Goal: Task Accomplishment & Management: Use online tool/utility

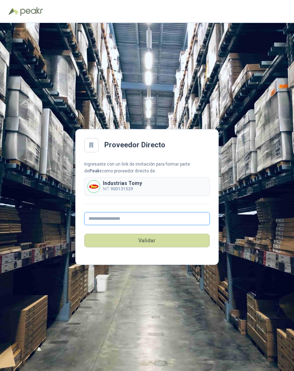
click at [162, 224] on input "text" at bounding box center [146, 218] width 125 height 13
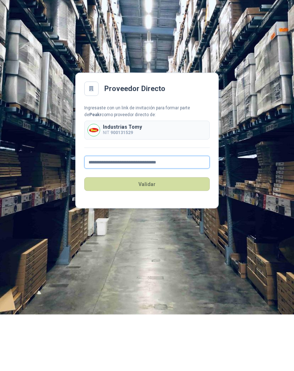
type input "**********"
click at [177, 233] on button "Validar" at bounding box center [146, 240] width 125 height 14
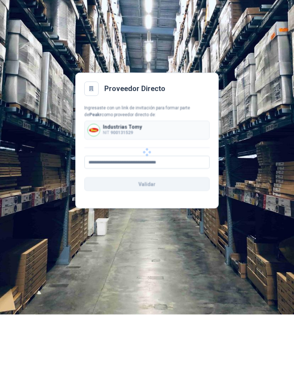
scroll to position [9, 0]
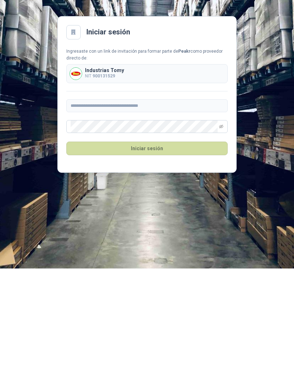
click at [193, 244] on button "Iniciar sesión" at bounding box center [146, 251] width 161 height 14
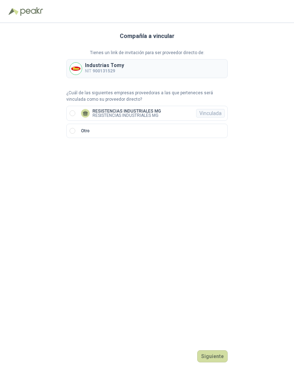
click at [212, 362] on button "Siguiente" at bounding box center [212, 356] width 30 height 12
click at [215, 362] on button "Ingresar" at bounding box center [213, 356] width 28 height 12
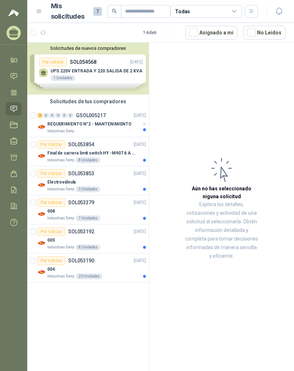
click at [109, 151] on p "Final de carrera limit switch HY -M907 6 A - 250 V a.c" at bounding box center [91, 153] width 89 height 7
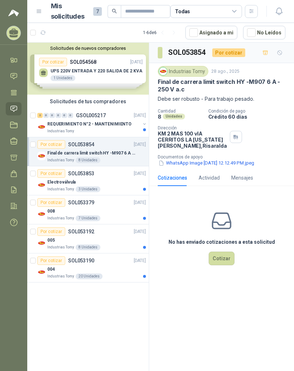
click at [96, 174] on div "Por cotizar SOL053853 [DATE]" at bounding box center [91, 173] width 108 height 9
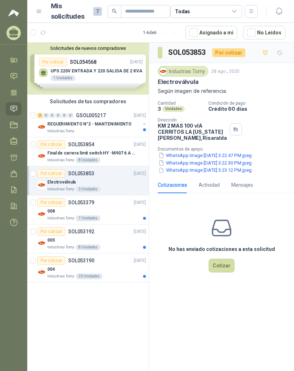
click at [236, 159] on button "WhatsApp Image [DATE] 3.22.47 PM.jpeg" at bounding box center [205, 155] width 95 height 8
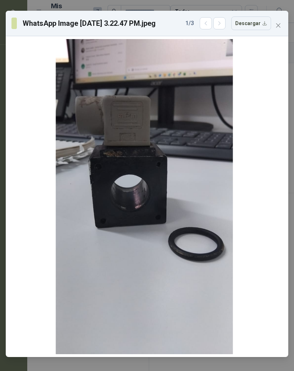
click at [279, 25] on icon "close" at bounding box center [278, 26] width 6 height 6
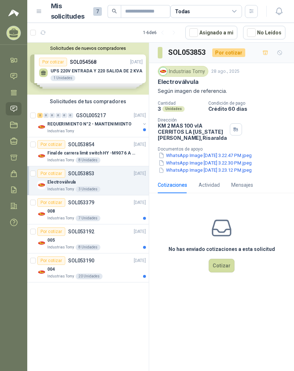
click at [118, 210] on div "008" at bounding box center [96, 211] width 98 height 9
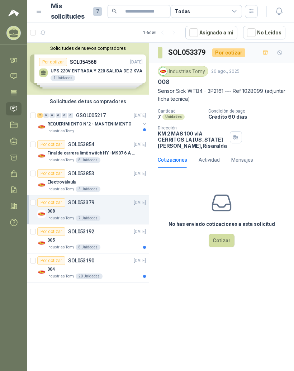
click at [94, 239] on div "005" at bounding box center [96, 240] width 98 height 9
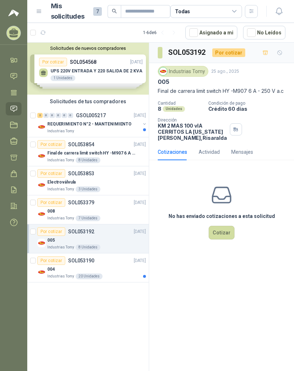
click at [93, 261] on p "SOL053190" at bounding box center [81, 260] width 26 height 5
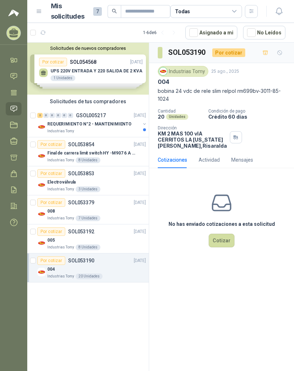
click at [223, 247] on button "Cotizar" at bounding box center [221, 240] width 26 height 14
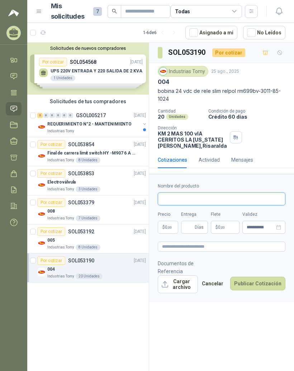
click at [248, 205] on input "Nombre del producto" at bounding box center [221, 198] width 127 height 13
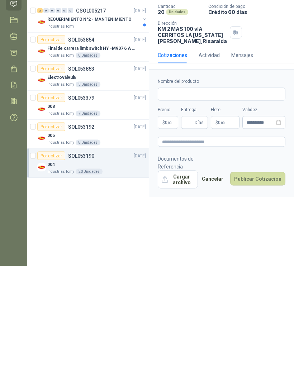
click at [169, 225] on span ",00" at bounding box center [169, 227] width 4 height 4
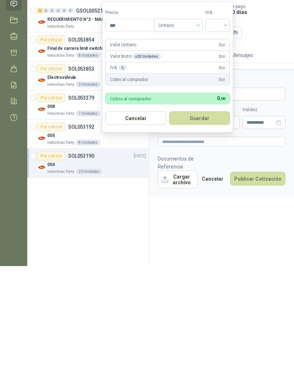
click at [217, 167] on div "IVA % 0 ,00" at bounding box center [168, 172] width 124 height 11
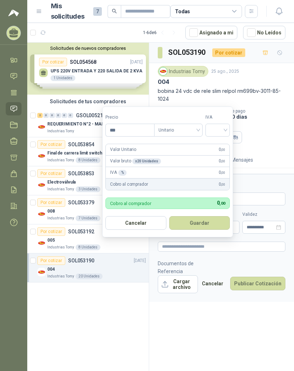
click at [202, 167] on div "IVA % 0 ,00" at bounding box center [168, 172] width 124 height 11
click at [227, 167] on div "IVA % 0 ,00" at bounding box center [168, 172] width 124 height 11
click at [141, 167] on div "IVA % 0 ,00" at bounding box center [168, 172] width 124 height 11
click at [191, 167] on div "IVA % 0 ,00" at bounding box center [168, 172] width 124 height 11
click at [272, 136] on div "Cantidad 20 Unidades Condición de pago Crédito 60 días Dirección KM 2 MAS 100 v…" at bounding box center [221, 128] width 127 height 40
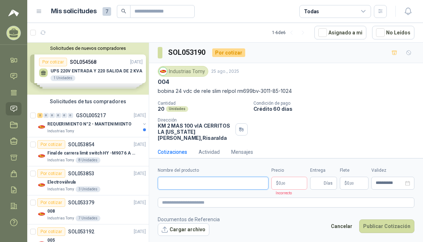
click at [228, 179] on input "Nombre del producto" at bounding box center [213, 183] width 111 height 13
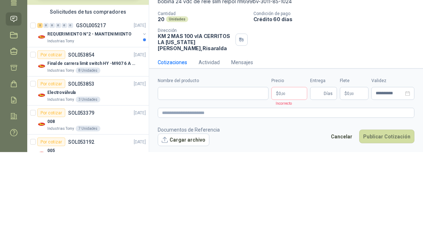
click at [293, 101] on div "Cantidad 20 Unidades Condición de pago Crédito 60 días Dirección KM 2 MAS 100 v…" at bounding box center [286, 121] width 256 height 40
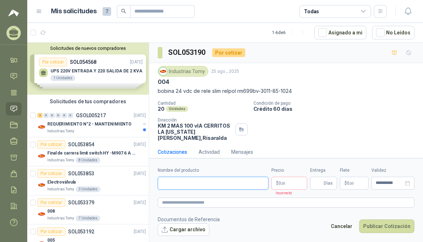
click at [225, 179] on input "Nombre del producto" at bounding box center [213, 183] width 111 height 13
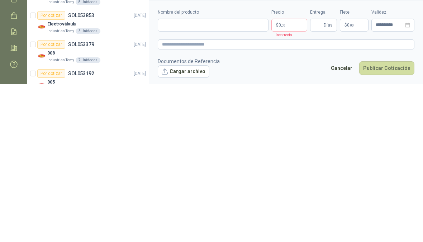
click at [293, 215] on footer "Documentos de Referencia Cargar archivo Cancelar Publicar Cotización" at bounding box center [286, 225] width 256 height 21
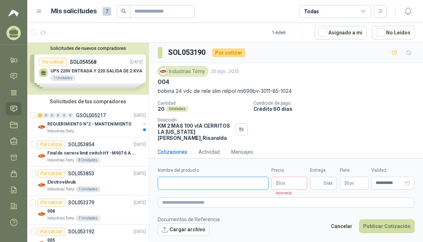
click at [209, 179] on input "Nombre del producto" at bounding box center [213, 183] width 111 height 13
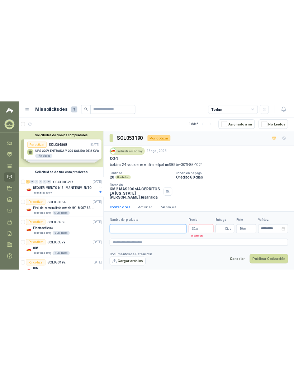
scroll to position [0, 0]
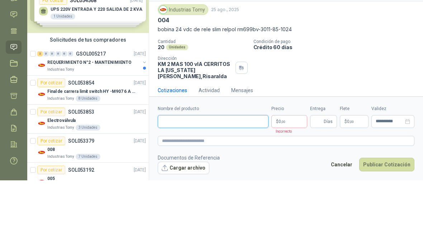
type input "*"
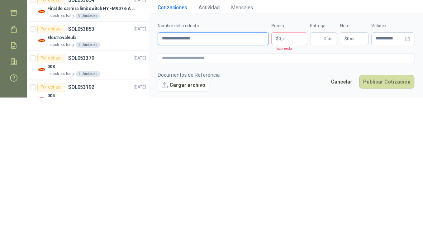
type input "**********"
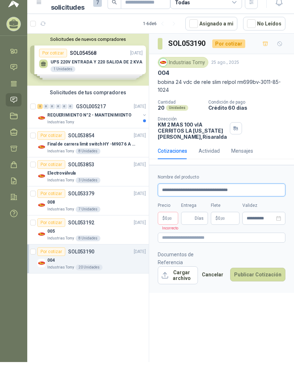
click at [261, 205] on input "**********" at bounding box center [221, 198] width 127 height 13
click at [259, 290] on button "Publicar Cotización" at bounding box center [257, 283] width 55 height 14
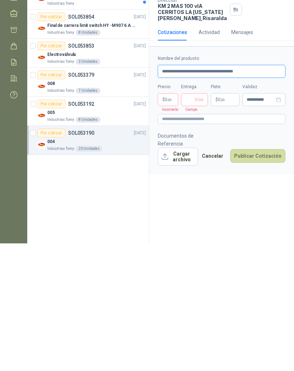
click at [255, 192] on input "**********" at bounding box center [221, 198] width 127 height 13
type input "**********"
click at [166, 117] on body "[PERSON_NAME] RESISTENCIAS INDUSTRIALES MG Inicio Chat Tareas Solicitudes Licit…" at bounding box center [147, 185] width 294 height 371
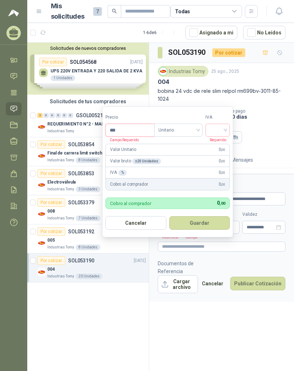
click at [140, 124] on input "***" at bounding box center [130, 130] width 48 height 12
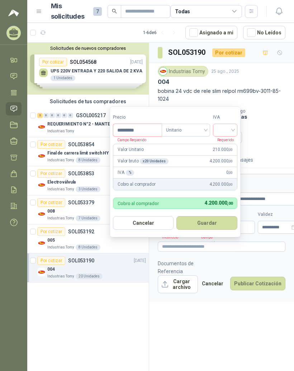
click at [158, 124] on input "*********" at bounding box center [137, 130] width 48 height 12
click at [150, 124] on input "*********" at bounding box center [137, 130] width 48 height 12
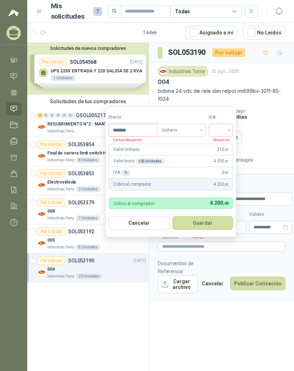
type input "********"
click at [228, 124] on input "search" at bounding box center [223, 129] width 16 height 11
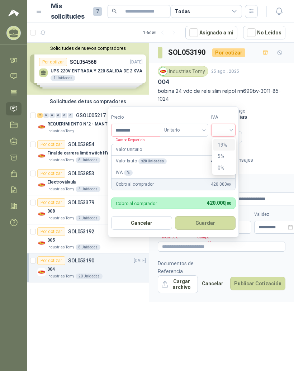
click at [228, 141] on div "19%" at bounding box center [223, 145] width 13 height 8
click at [220, 216] on button "Guardar" at bounding box center [206, 223] width 62 height 14
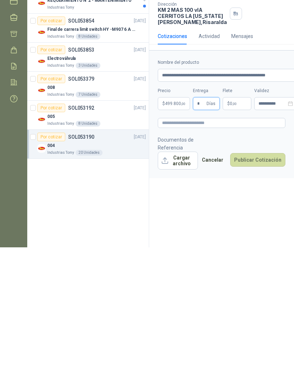
type input "*"
click at [241, 221] on p "$ 0 ,00" at bounding box center [236, 227] width 29 height 13
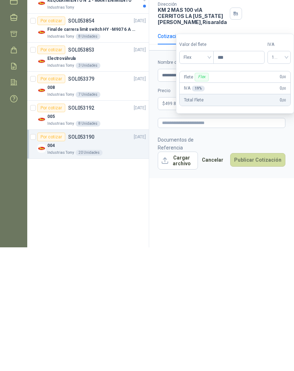
click at [250, 214] on div "**********" at bounding box center [221, 208] width 145 height 330
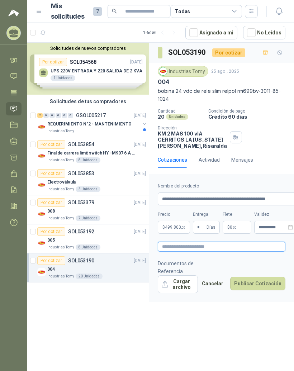
click at [253, 251] on textarea at bounding box center [221, 246] width 127 height 10
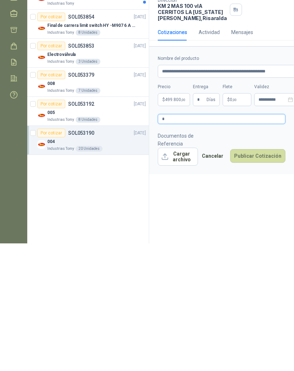
type textarea "**"
type textarea "*"
click at [187, 275] on button "Cargar archivo" at bounding box center [178, 284] width 40 height 18
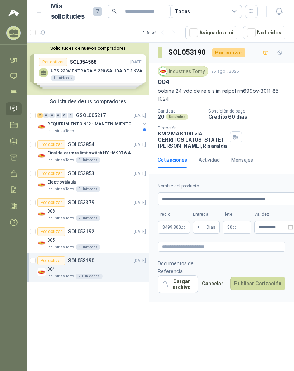
click at [273, 290] on button "Publicar Cotización" at bounding box center [257, 283] width 55 height 14
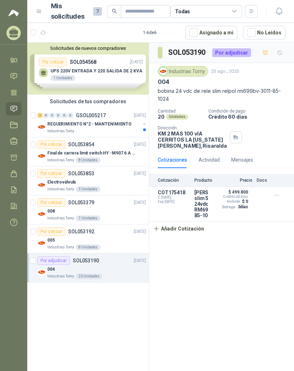
click at [280, 201] on button "button" at bounding box center [276, 194] width 11 height 11
click at [261, 290] on div "SOL053190 Por adjudicar Industrias Tomy [DATE] 004 bobina 24 vdc de rele slim r…" at bounding box center [221, 208] width 145 height 330
click at [62, 207] on div "008" at bounding box center [96, 211] width 98 height 9
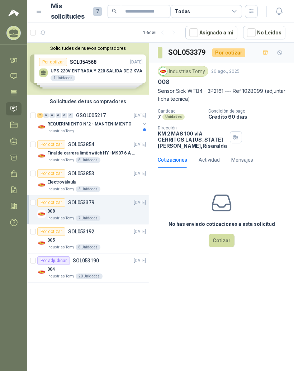
click at [55, 227] on div "Por cotizar" at bounding box center [51, 231] width 28 height 9
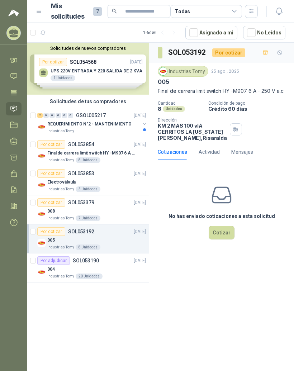
click at [57, 256] on div "Por adjudicar" at bounding box center [53, 260] width 33 height 9
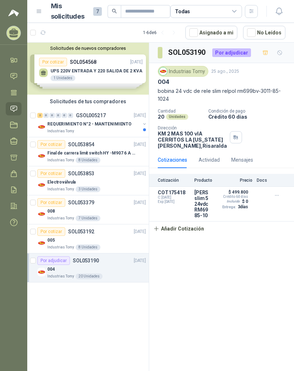
click at [61, 265] on div "004" at bounding box center [96, 269] width 98 height 9
click at [195, 236] on button "Añadir Cotización" at bounding box center [178, 228] width 59 height 14
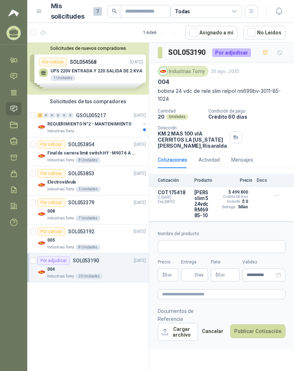
scroll to position [15, 0]
click at [233, 253] on input "Nombre del producto" at bounding box center [221, 246] width 127 height 13
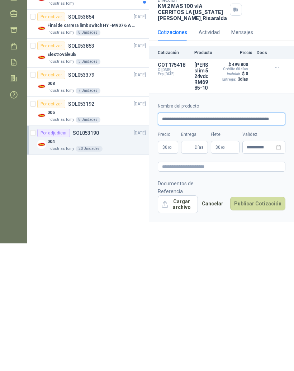
type input "**********"
click at [169, 273] on span ",00" at bounding box center [169, 275] width 4 height 4
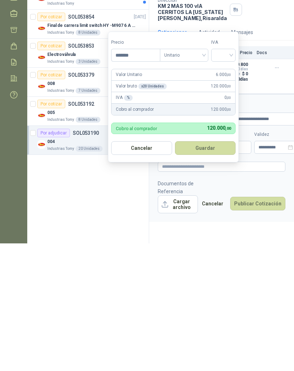
type input "********"
click at [232, 177] on input "search" at bounding box center [225, 182] width 16 height 11
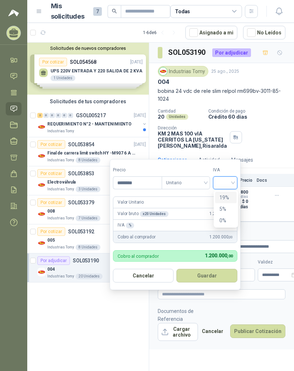
click at [231, 193] on div "19%" at bounding box center [225, 197] width 13 height 8
click at [223, 269] on button "Guardar" at bounding box center [208, 276] width 62 height 14
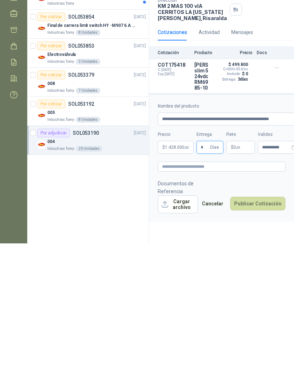
scroll to position [9, 0]
type input "*"
click at [248, 307] on footer "Documentos de Referencia Cargar archivo Cancelar Publicar Cotización" at bounding box center [221, 324] width 127 height 34
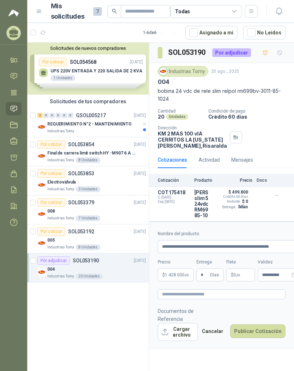
click at [117, 304] on div "Solicitudes de nuevos compradores Por cotizar SOL054568 [DATE] UPS 220V ENTRADA…" at bounding box center [88, 208] width 122 height 330
click at [184, 341] on button "Cargar archivo" at bounding box center [178, 332] width 40 height 18
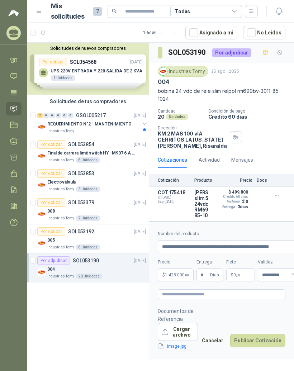
click at [192, 341] on button "Cargar archivo" at bounding box center [178, 332] width 40 height 18
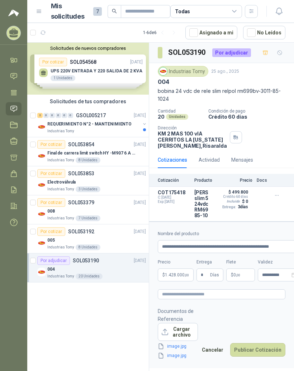
click at [270, 356] on button "Publicar Cotización" at bounding box center [257, 350] width 55 height 14
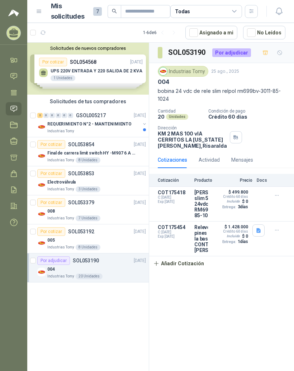
click at [112, 227] on div "Por cotizar SOL053192 [DATE]" at bounding box center [91, 231] width 108 height 9
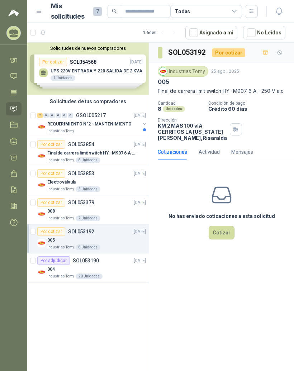
click at [114, 198] on div "Por cotizar SOL053379 [DATE]" at bounding box center [91, 202] width 108 height 9
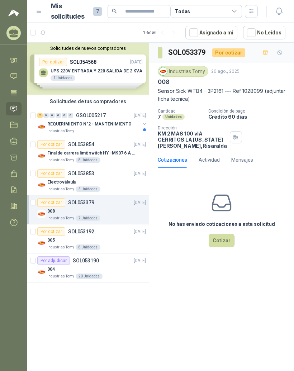
click at [114, 169] on div "Por cotizar SOL053853 [DATE]" at bounding box center [91, 173] width 108 height 9
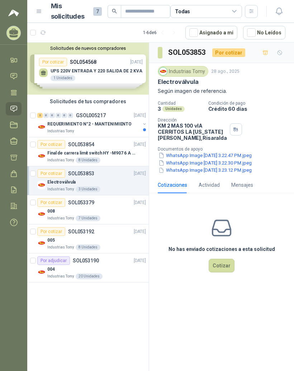
click at [228, 174] on button "WhatsApp Image [DATE] 3.23.12 PM.jpeg" at bounding box center [205, 170] width 95 height 8
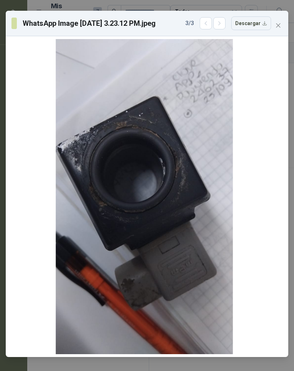
click at [279, 25] on icon "close" at bounding box center [278, 26] width 6 height 6
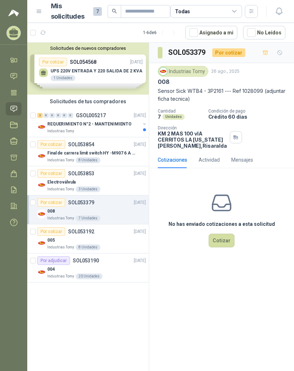
click at [72, 179] on p "Electroválvula" at bounding box center [61, 182] width 28 height 7
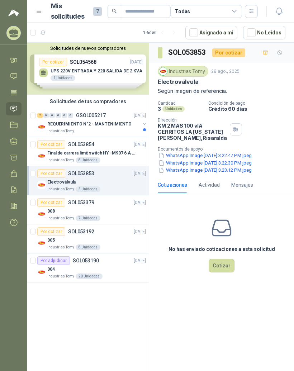
click at [228, 166] on button "WhatsApp Image [DATE] 3.22.30 PM.jpeg" at bounding box center [205, 163] width 95 height 8
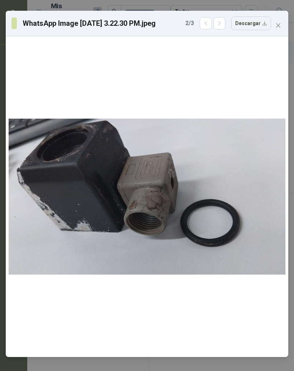
click at [279, 22] on button "Close" at bounding box center [277, 25] width 11 height 11
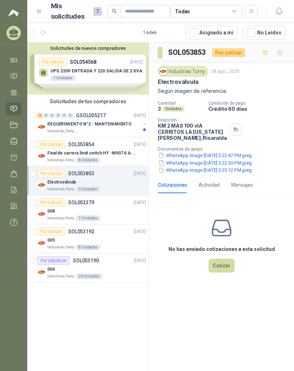
click at [225, 159] on button "WhatsApp Image [DATE] 3.22.47 PM.jpeg" at bounding box center [205, 155] width 95 height 8
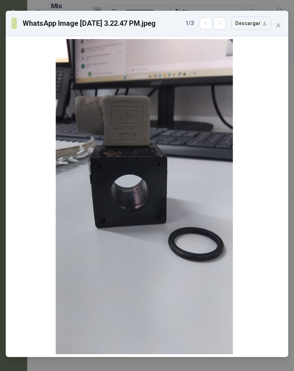
click at [280, 25] on icon "close" at bounding box center [278, 26] width 6 height 6
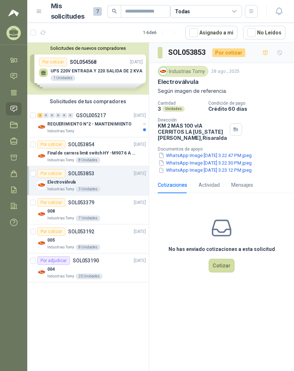
click at [60, 150] on p "Final de carrera limit switch HY -M907 6 A - 250 V a.c" at bounding box center [91, 153] width 89 height 7
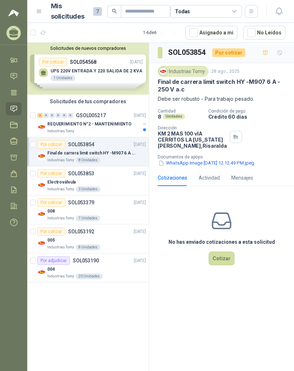
click at [61, 128] on p "Industrias Tomy" at bounding box center [60, 131] width 27 height 6
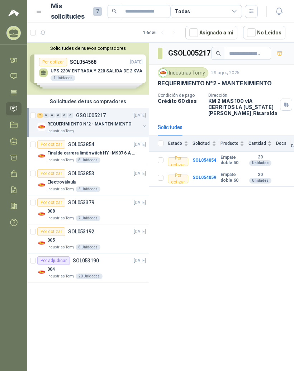
click at [68, 150] on p "Final de carrera limit switch HY -M907 6 A - 250 V a.c" at bounding box center [91, 153] width 89 height 7
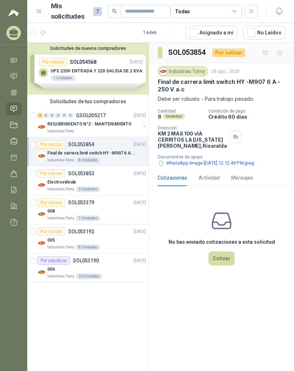
click at [53, 265] on div "004" at bounding box center [96, 269] width 98 height 9
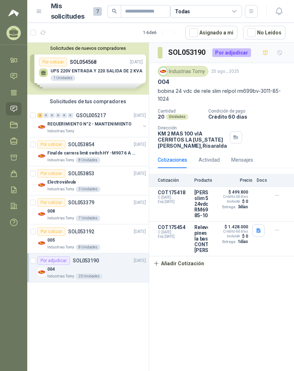
click at [276, 198] on icon "button" at bounding box center [277, 195] width 6 height 6
click at [261, 189] on button "Editar" at bounding box center [261, 194] width 57 height 11
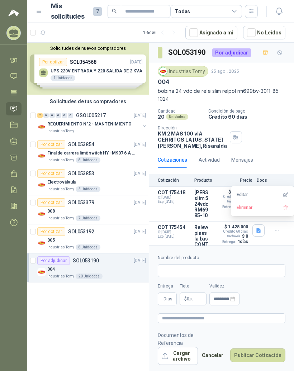
type input "**********"
type input "*"
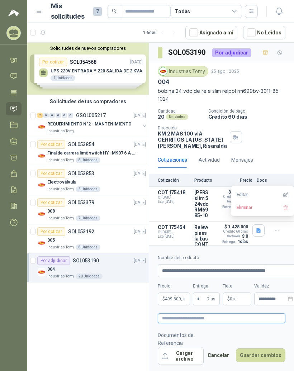
click at [239, 323] on textarea at bounding box center [221, 318] width 127 height 10
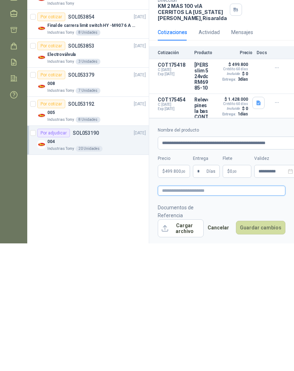
type textarea "*"
type textarea "***"
type textarea "**"
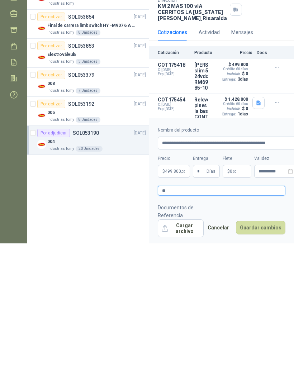
type textarea "*"
click at [222, 348] on button "Cancelar" at bounding box center [217, 355] width 29 height 14
